Goal: Task Accomplishment & Management: Complete application form

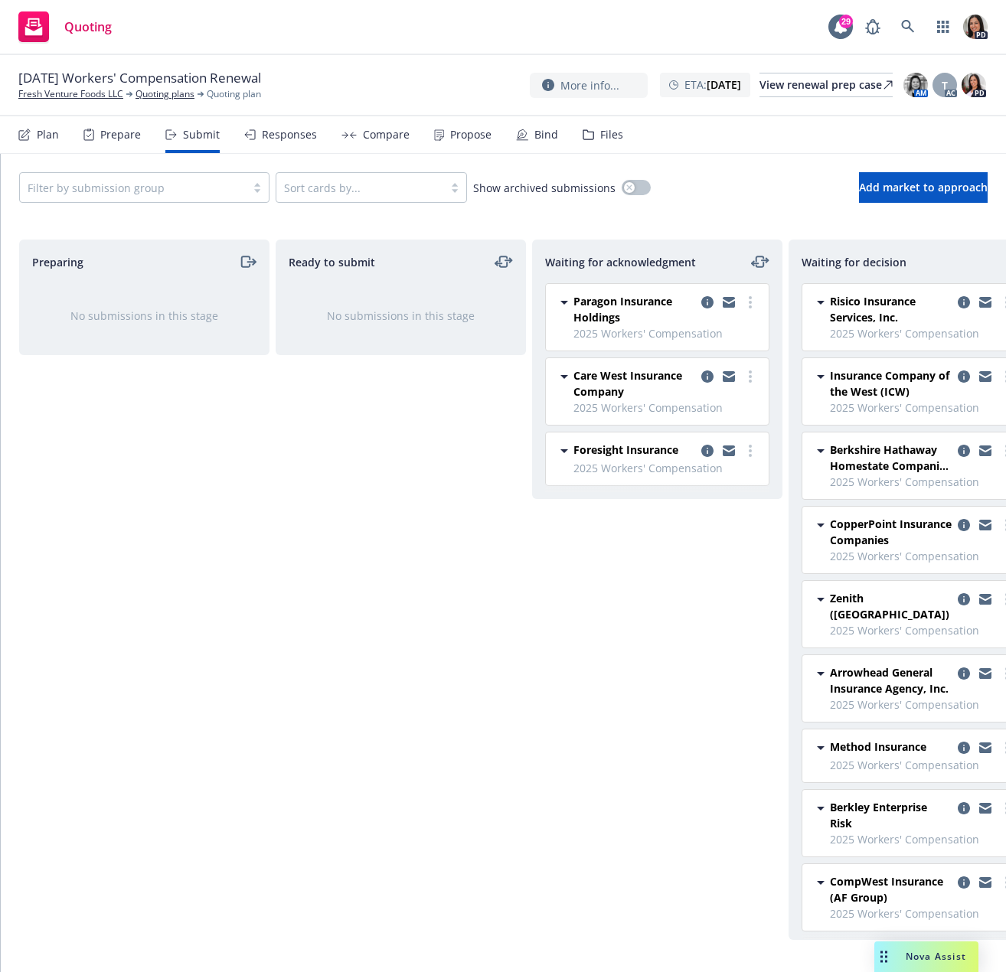
scroll to position [0, 189]
